Goal: Task Accomplishment & Management: Use online tool/utility

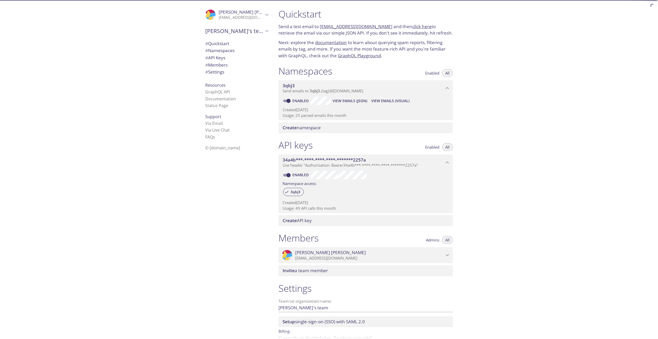
click at [343, 99] on span "View Emails (JSON)" at bounding box center [350, 101] width 35 height 6
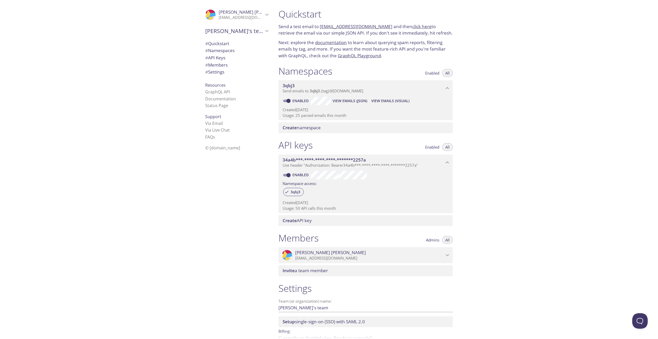
click at [386, 101] on span "View Emails (Visual)" at bounding box center [390, 101] width 38 height 6
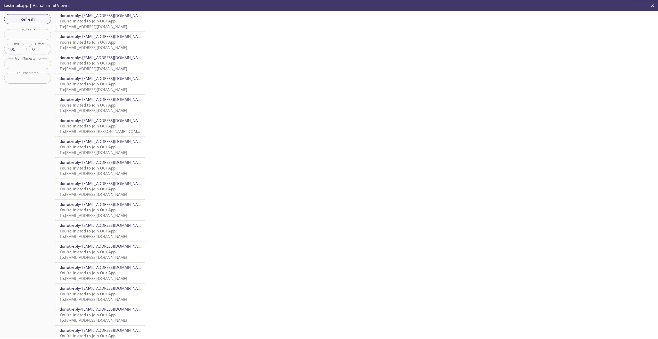
click at [81, 36] on span "<[EMAIL_ADDRESS][DOMAIN_NAME]>" at bounding box center [113, 36] width 67 height 5
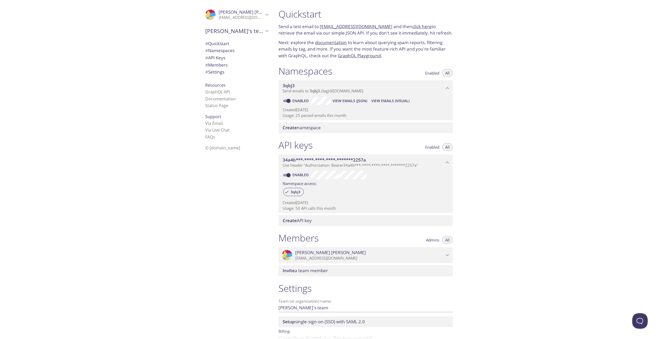
click at [354, 99] on span "View Emails (JSON)" at bounding box center [350, 101] width 35 height 6
